Goal: Use online tool/utility: Use online tool/utility

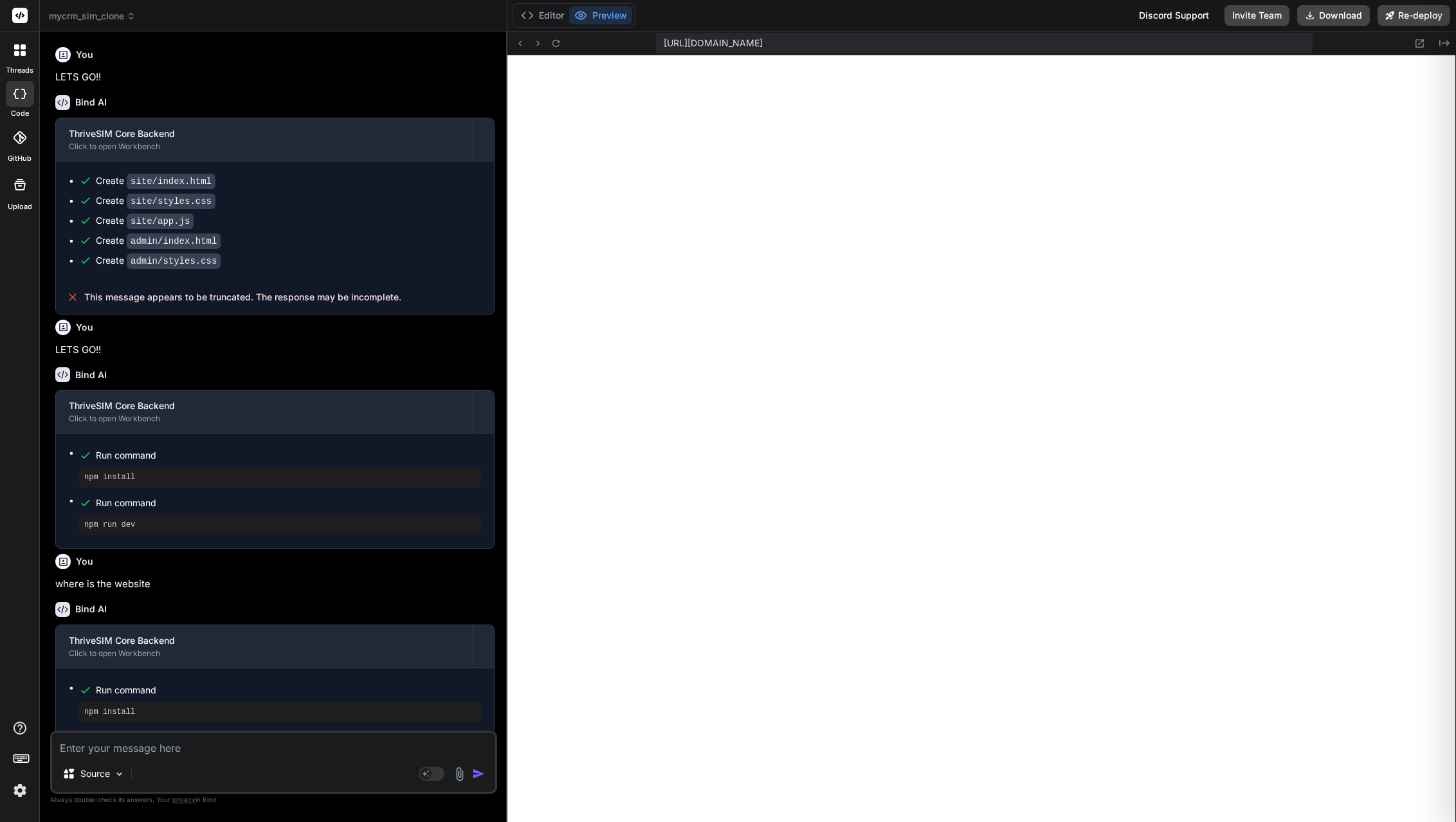
scroll to position [2065, 0]
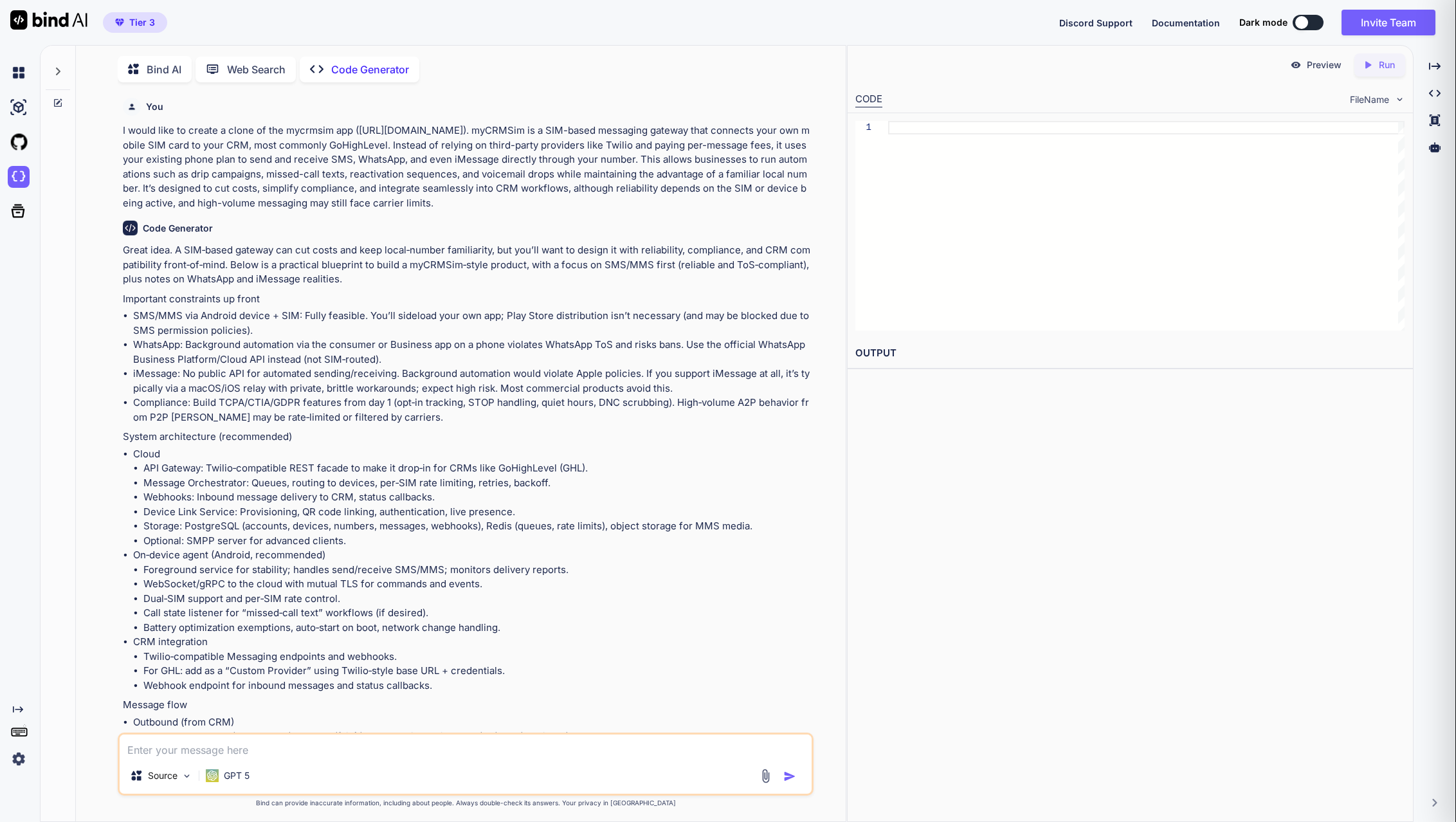
scroll to position [17214, 0]
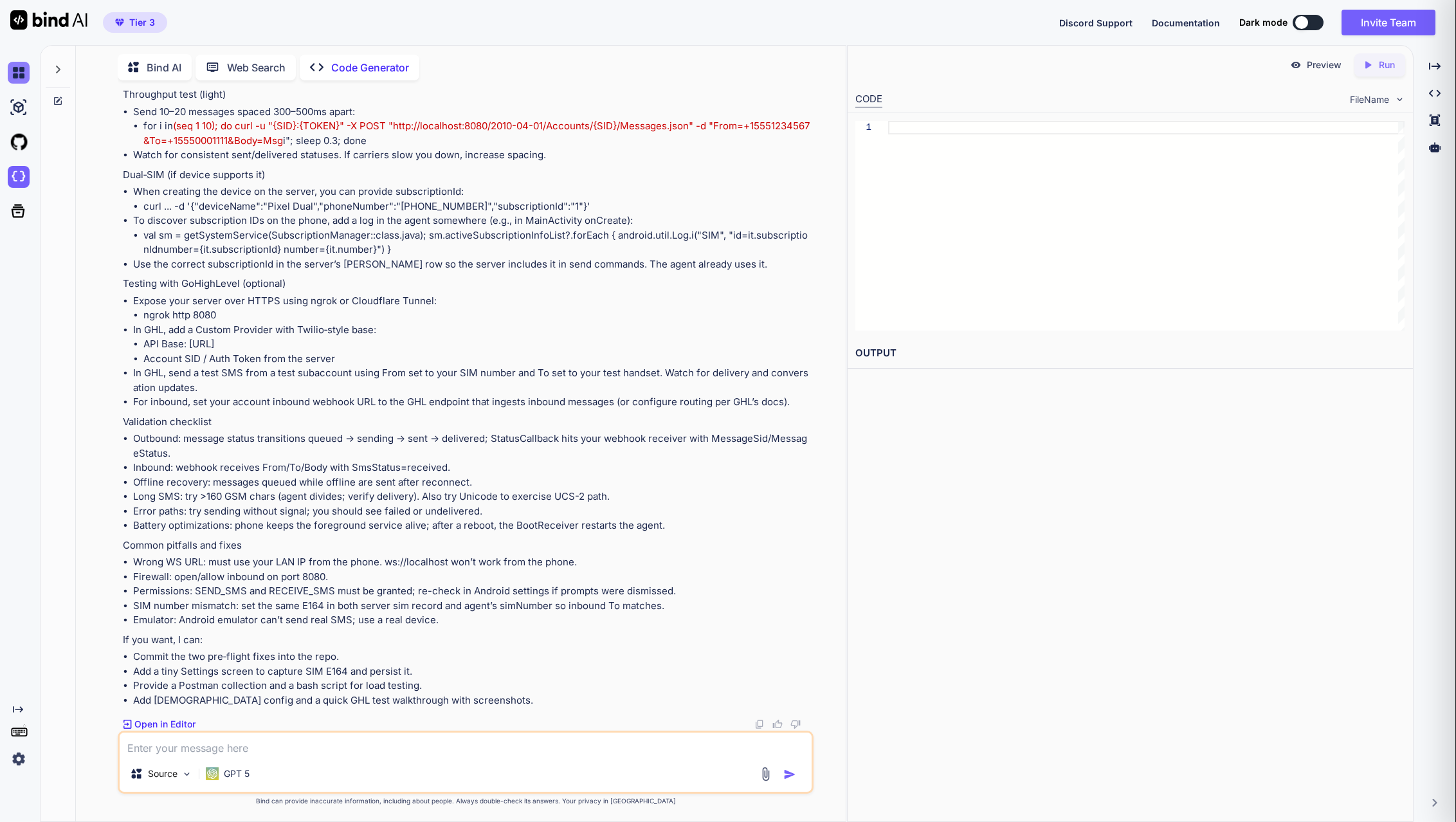
click at [12, 70] on img at bounding box center [19, 72] width 22 height 22
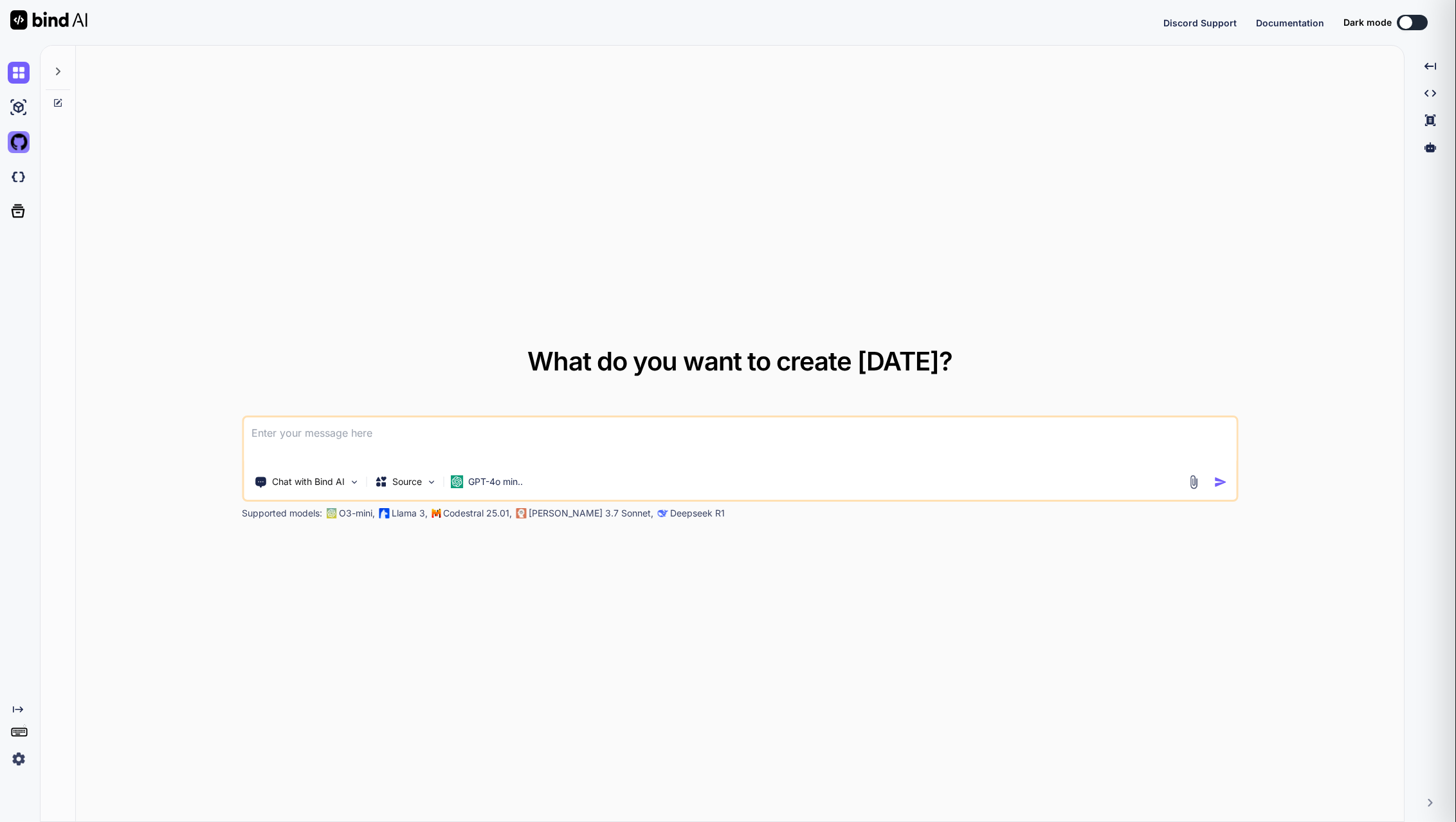
type textarea "x"
click at [18, 183] on img at bounding box center [19, 176] width 22 height 22
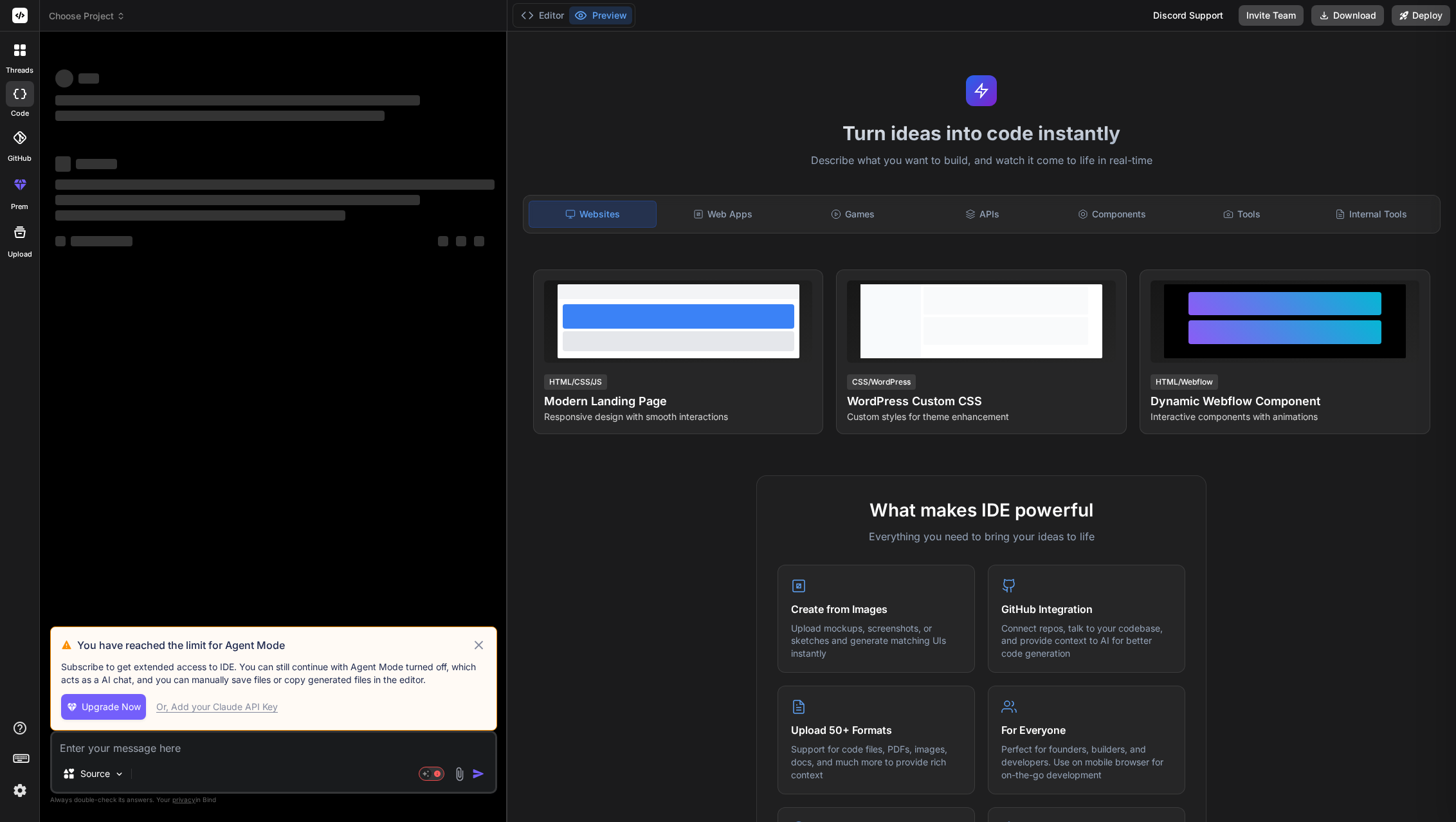
click at [22, 16] on icon at bounding box center [20, 15] width 9 height 8
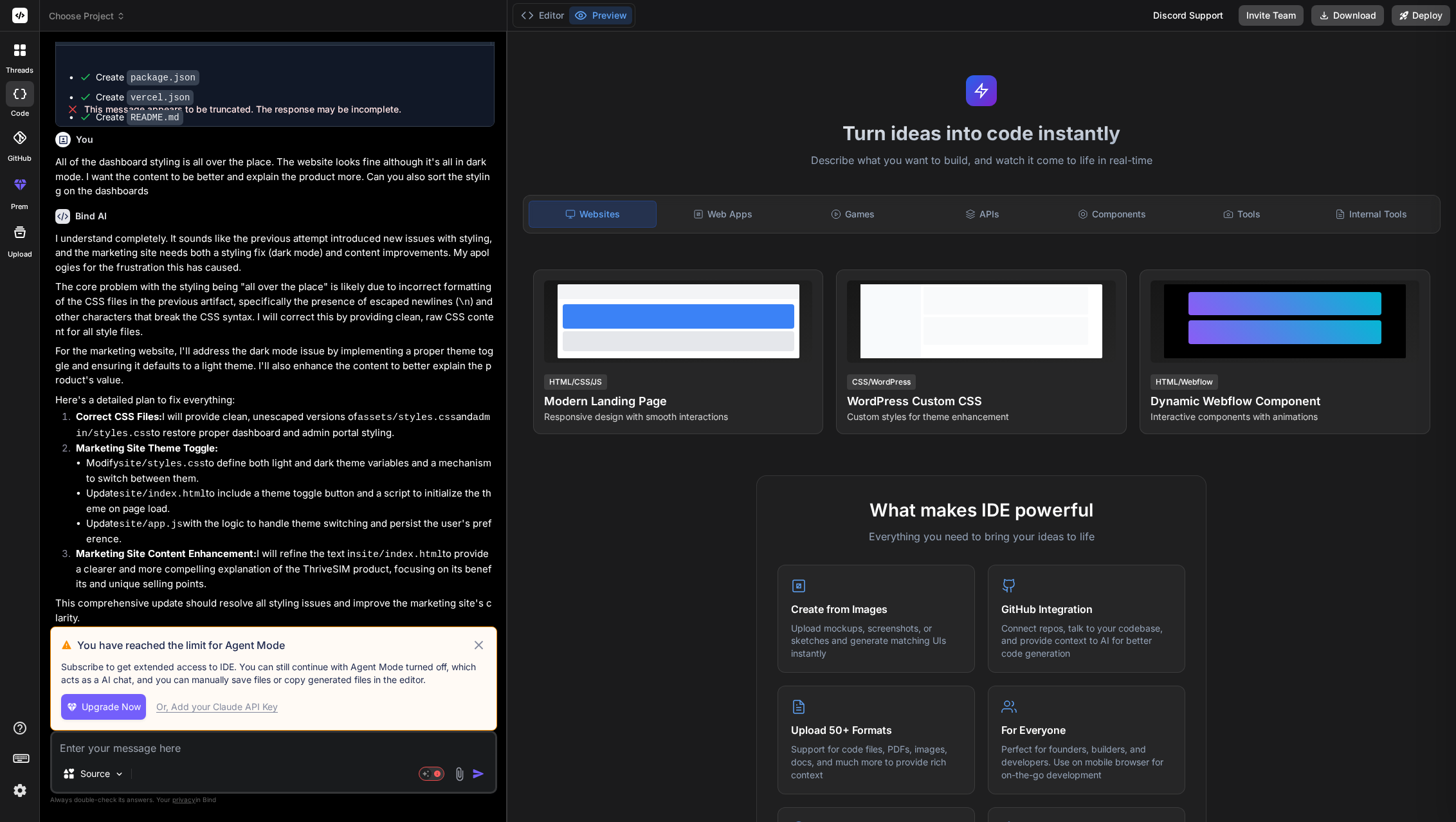
scroll to position [1024, 0]
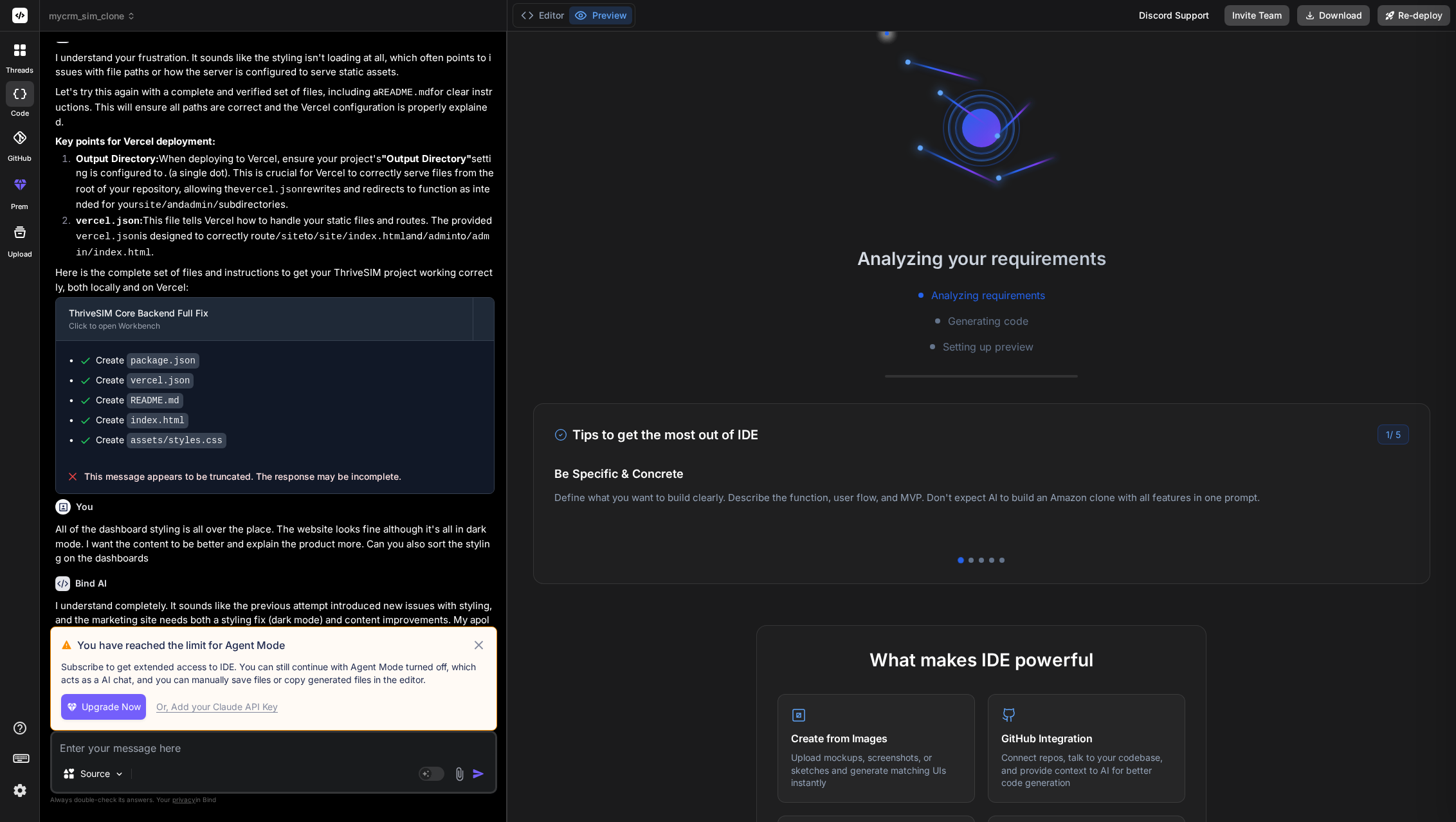
click at [17, 19] on rect at bounding box center [19, 15] width 15 height 15
click at [21, 54] on icon at bounding box center [23, 54] width 5 height 5
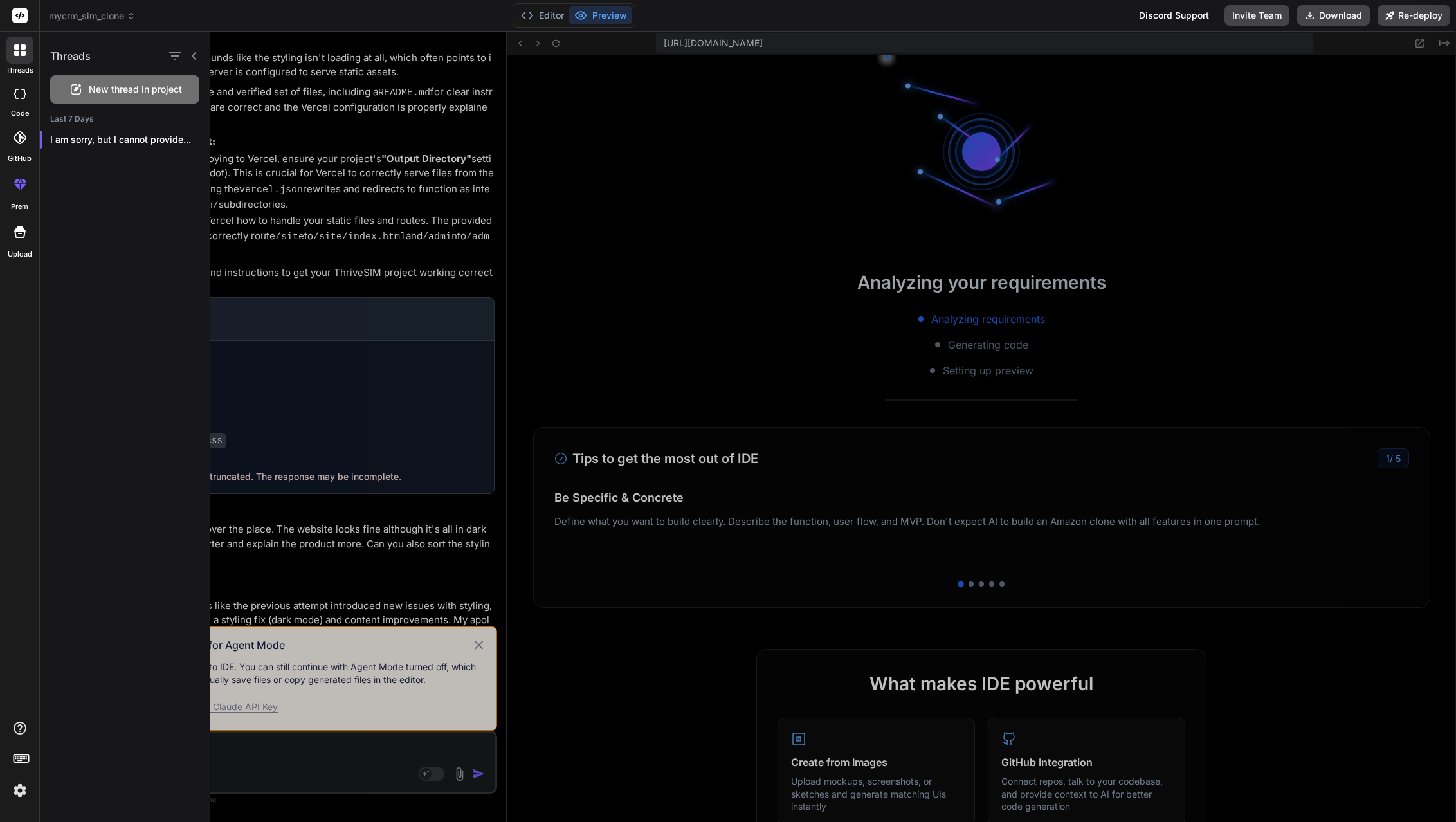
click at [19, 54] on icon at bounding box center [19, 50] width 11 height 11
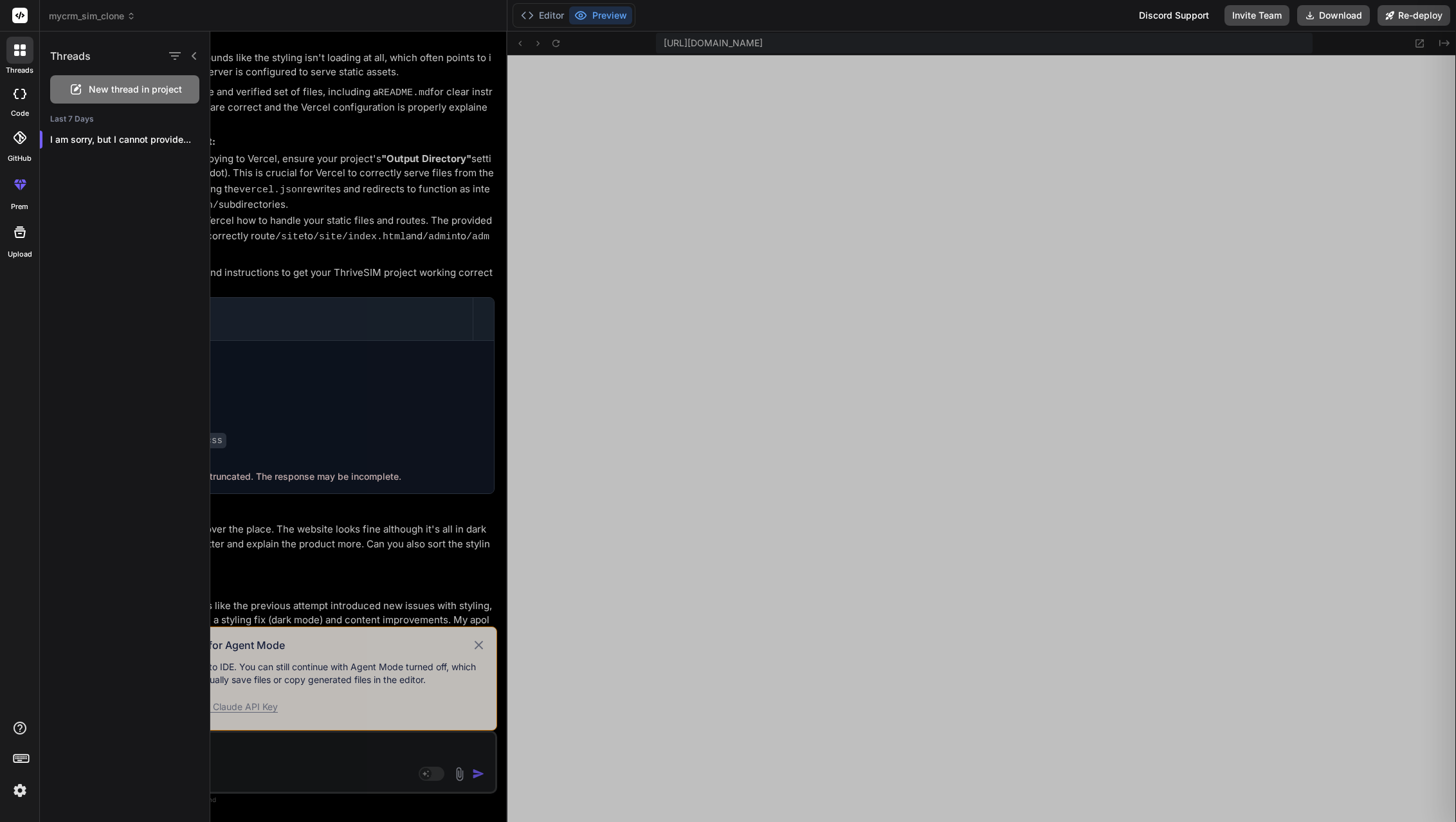
scroll to position [354, 0]
click at [22, 8] on rect at bounding box center [19, 15] width 15 height 15
type textarea "x"
click at [24, 201] on label "prem" at bounding box center [19, 207] width 17 height 11
